Goal: Transaction & Acquisition: Obtain resource

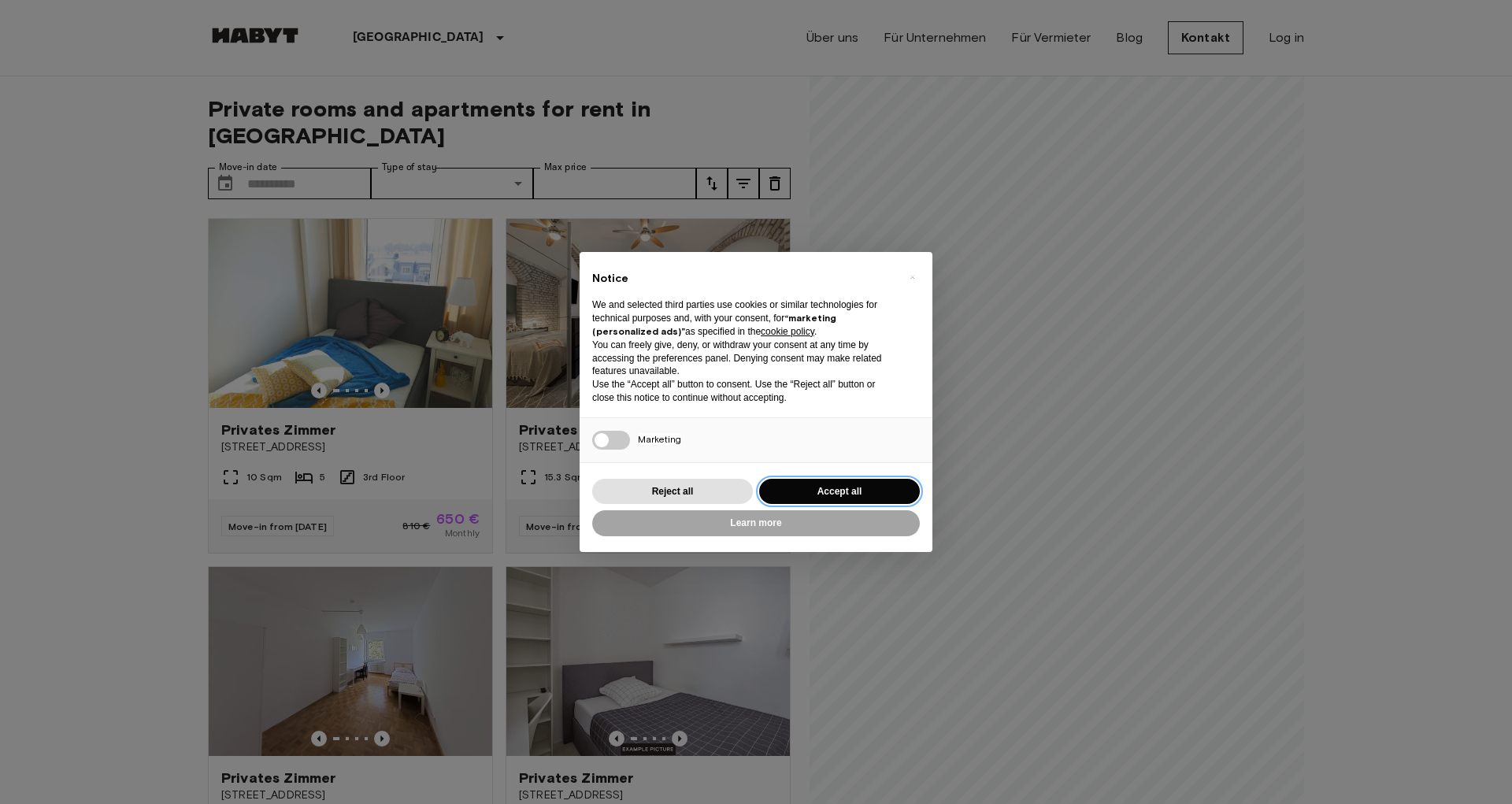
click at [860, 484] on button "Accept all" at bounding box center [839, 492] width 161 height 26
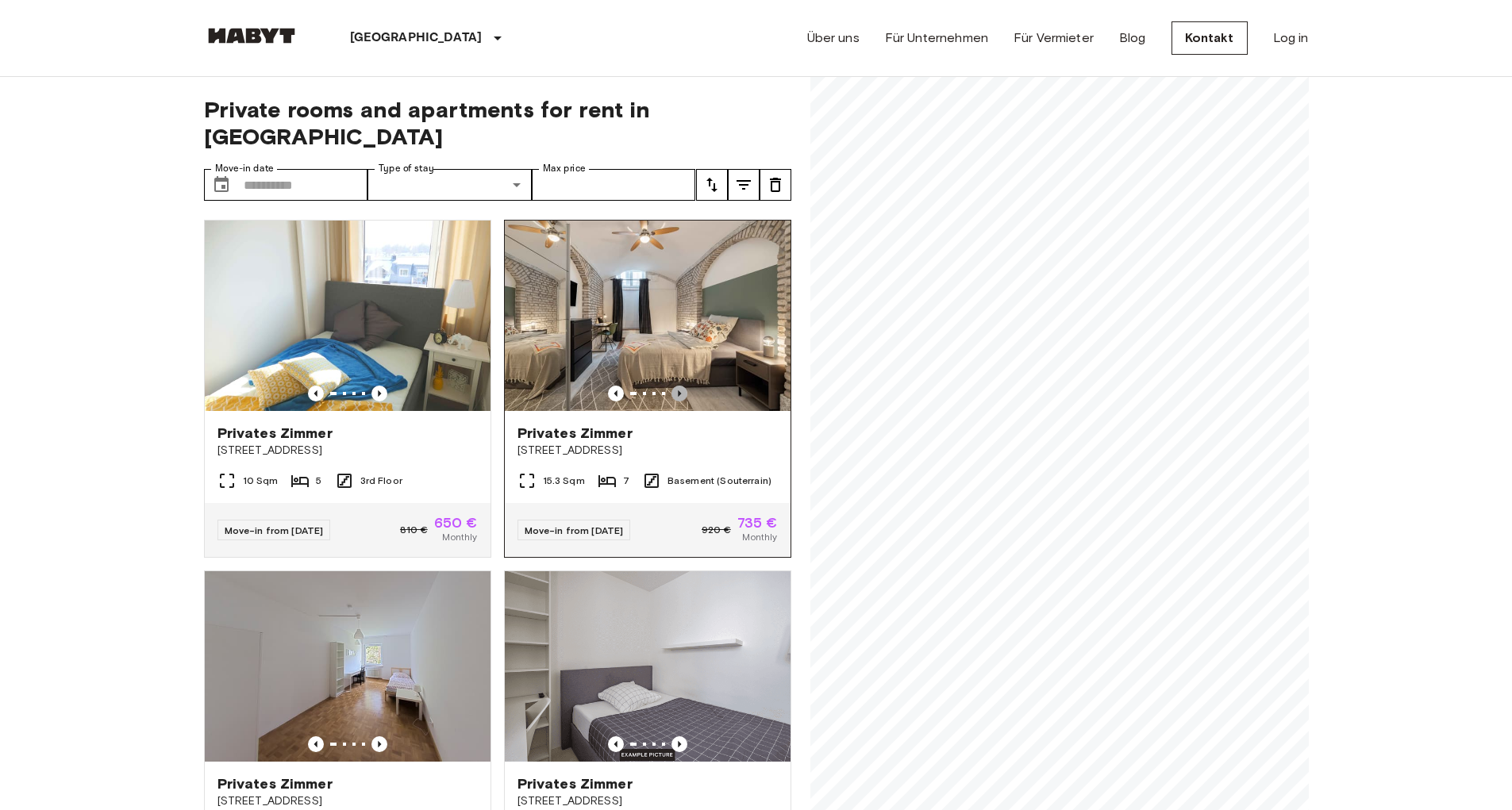
click at [671, 385] on icon "Previous image" at bounding box center [679, 393] width 16 height 16
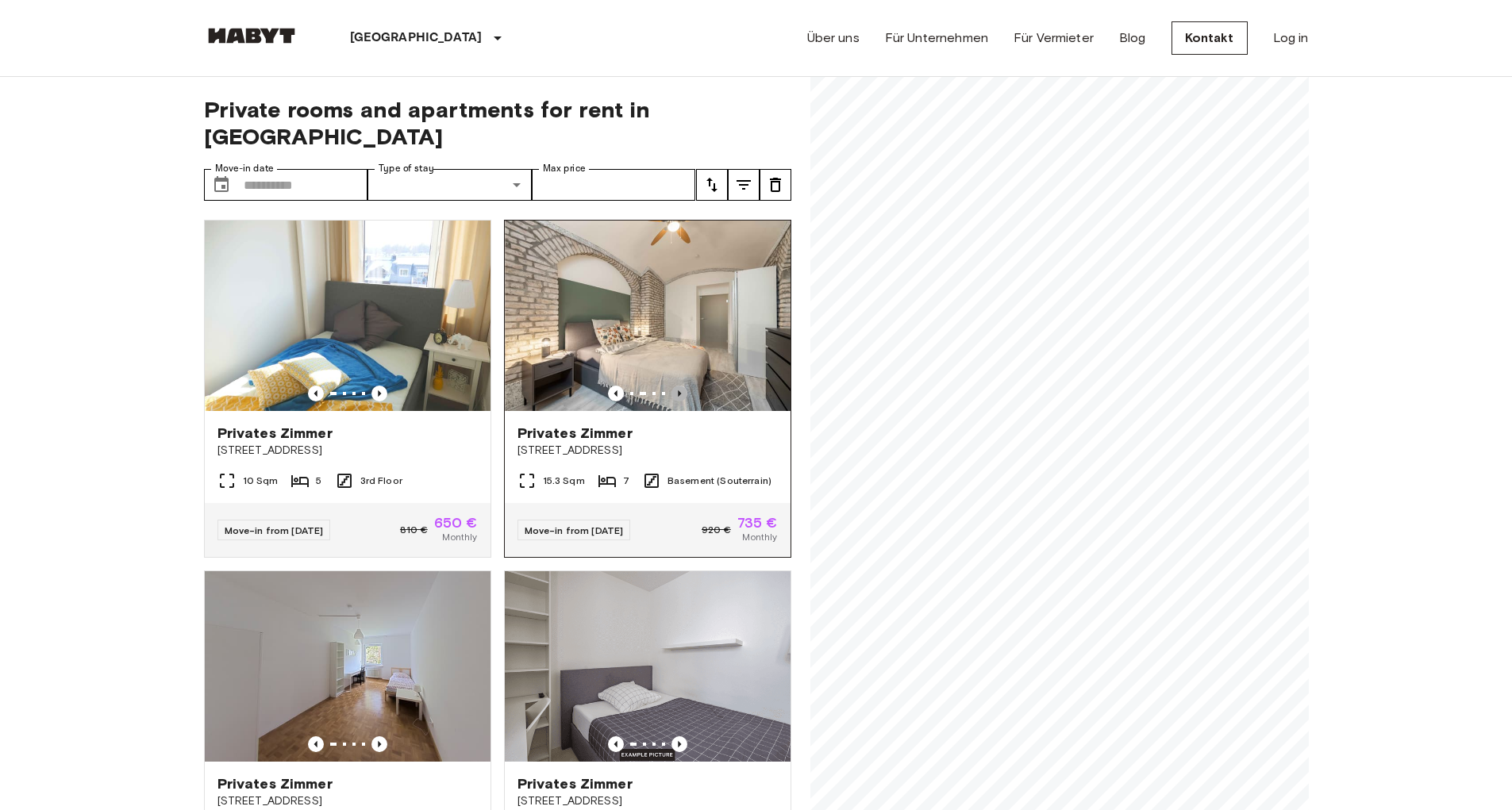
click at [671, 385] on icon "Previous image" at bounding box center [679, 393] width 16 height 16
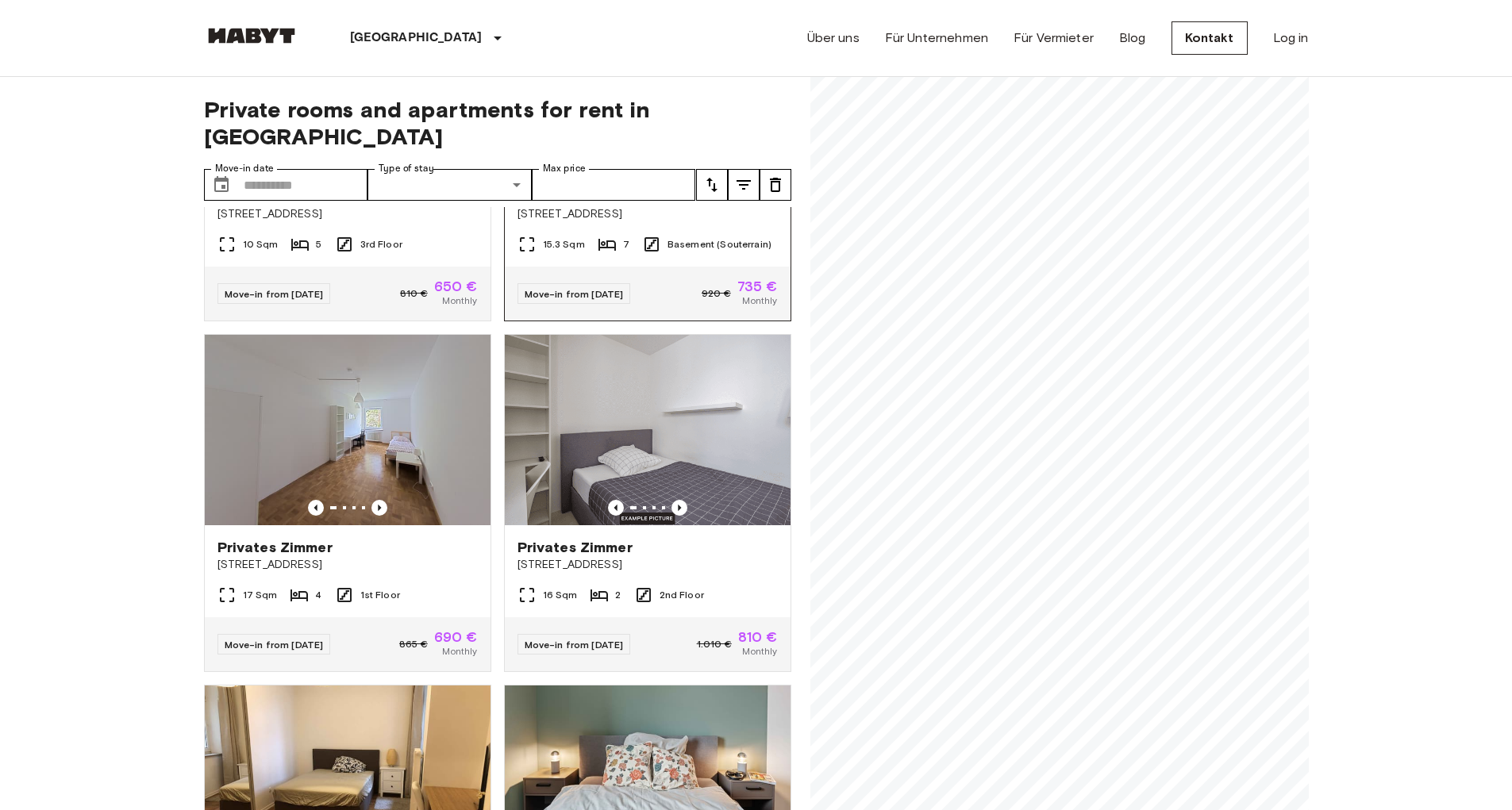
scroll to position [25, 0]
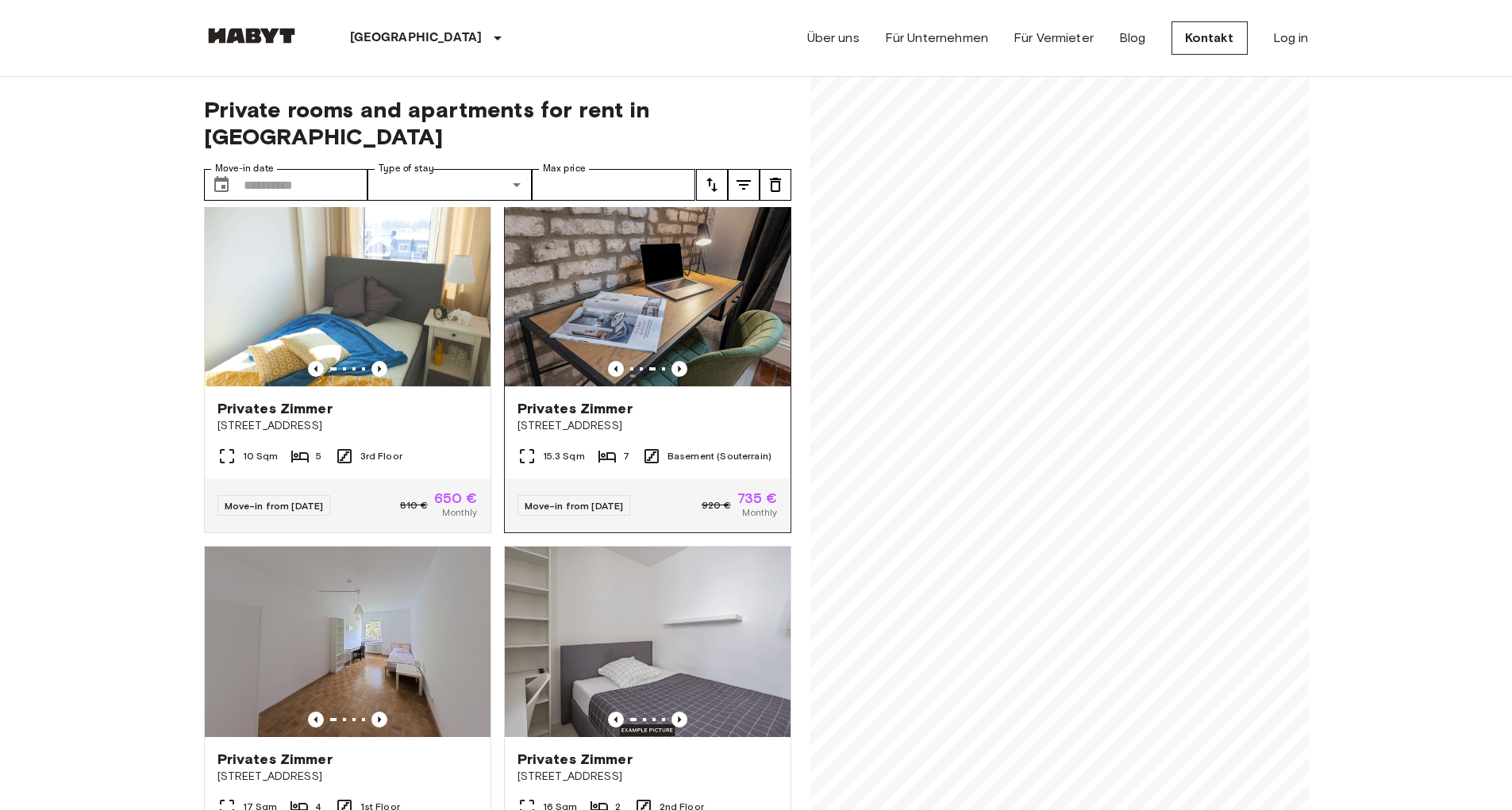
click at [660, 291] on img at bounding box center [648, 291] width 286 height 191
click at [365, 272] on img at bounding box center [347, 291] width 286 height 191
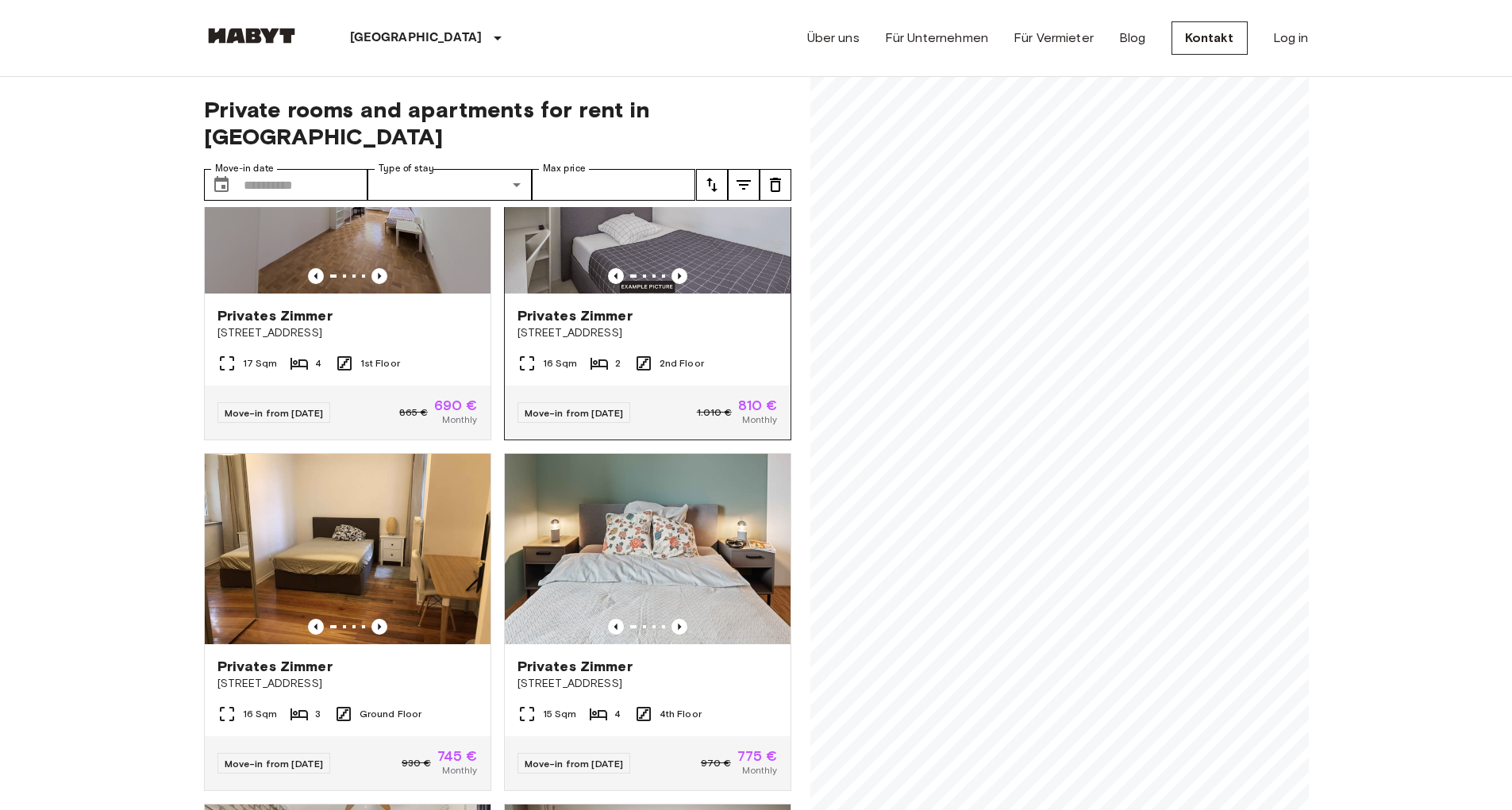
scroll to position [487, 0]
